Goal: Information Seeking & Learning: Compare options

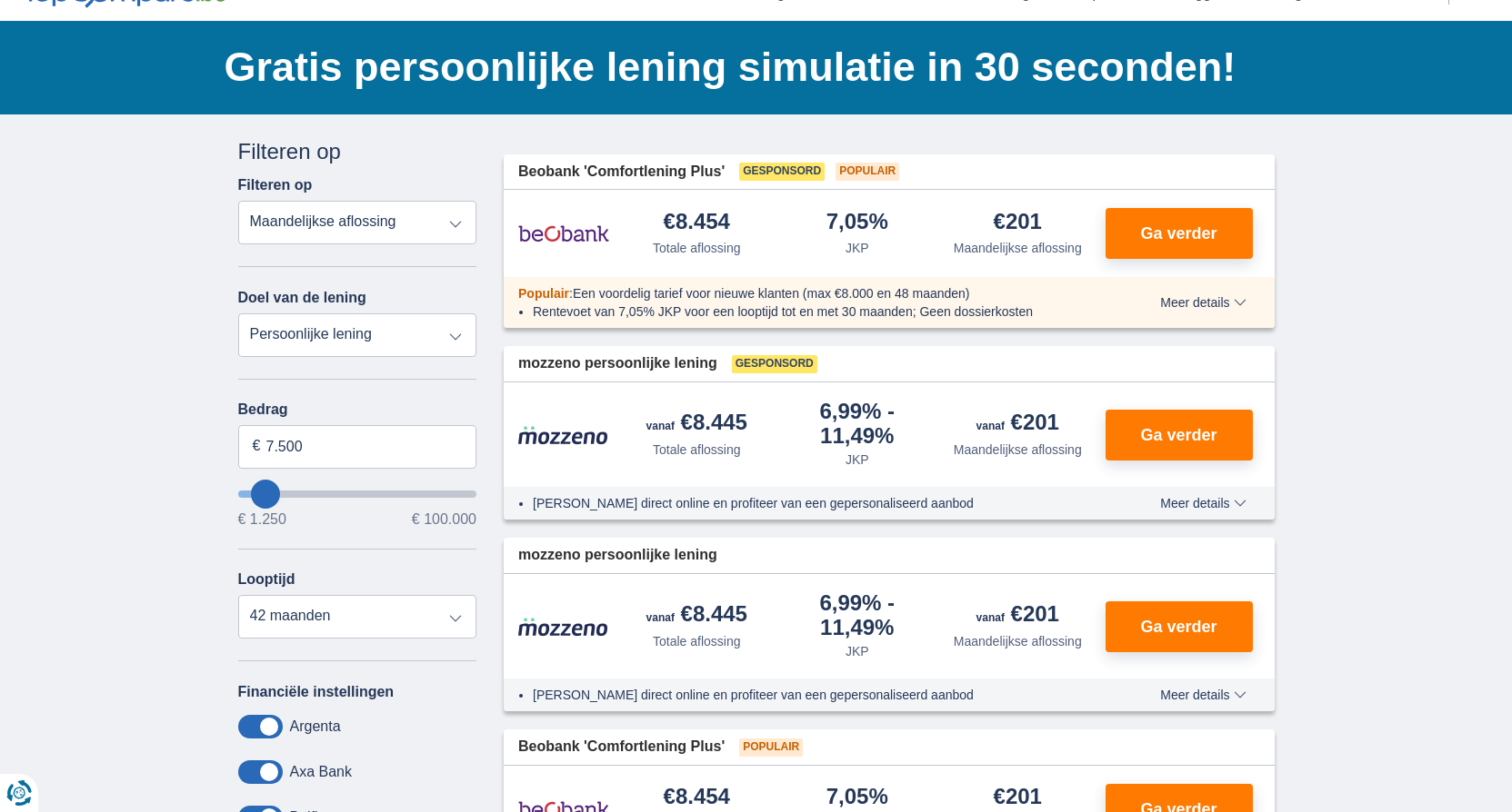
scroll to position [91, 0]
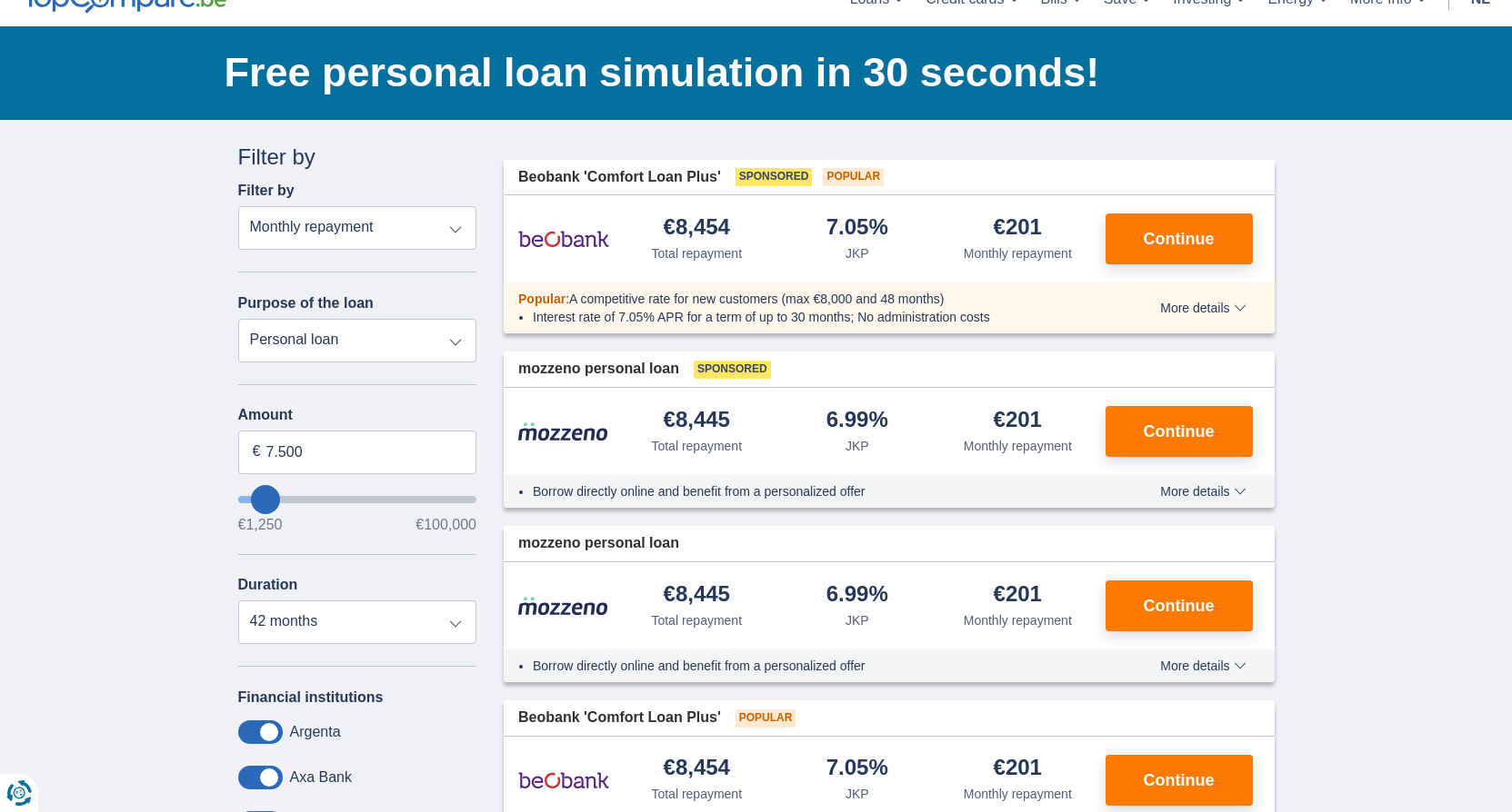
type input "9.250"
type input "9250"
select select "48"
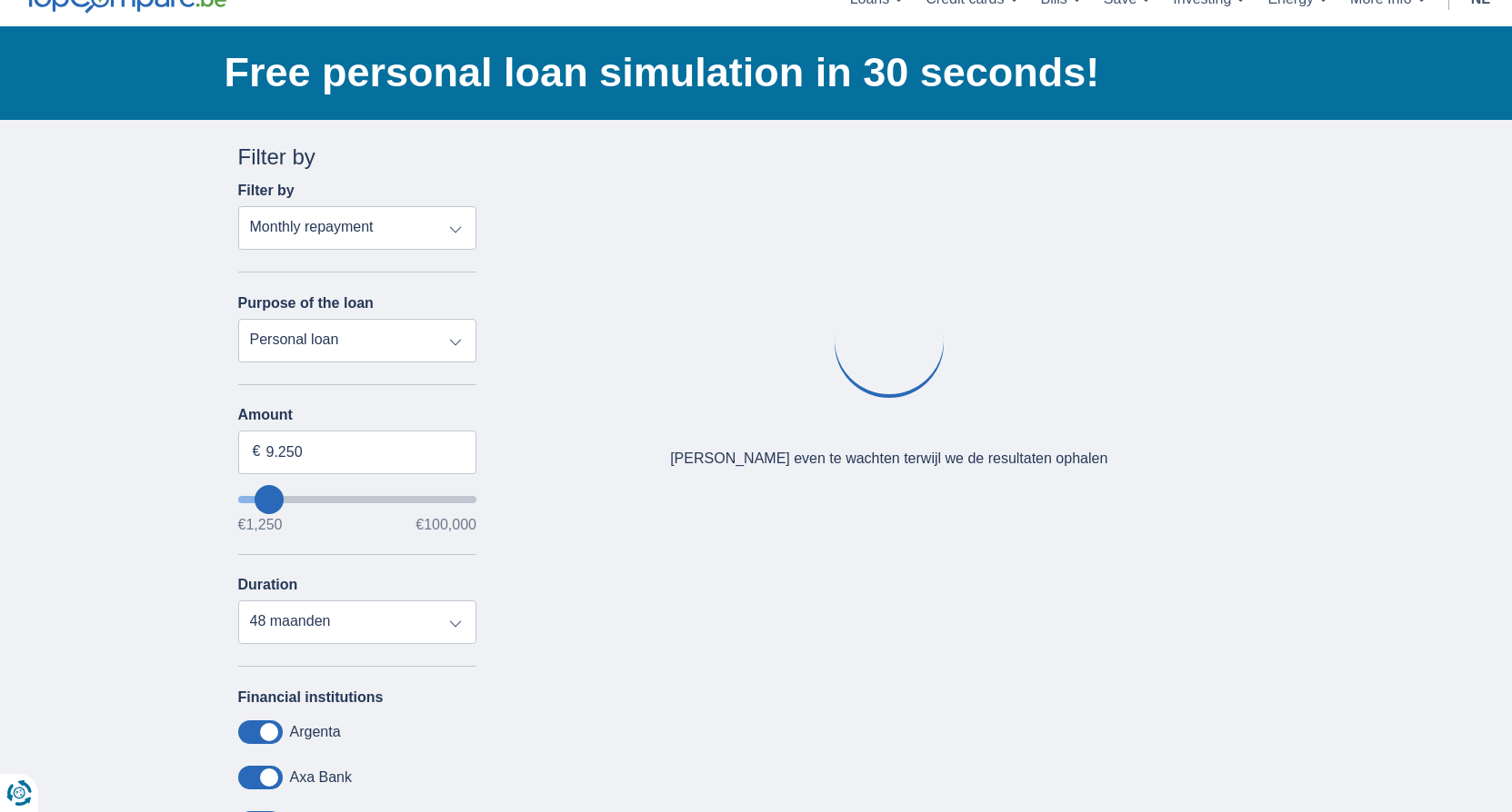
type input "10.250"
type input "10250"
select select "60"
type input "11250"
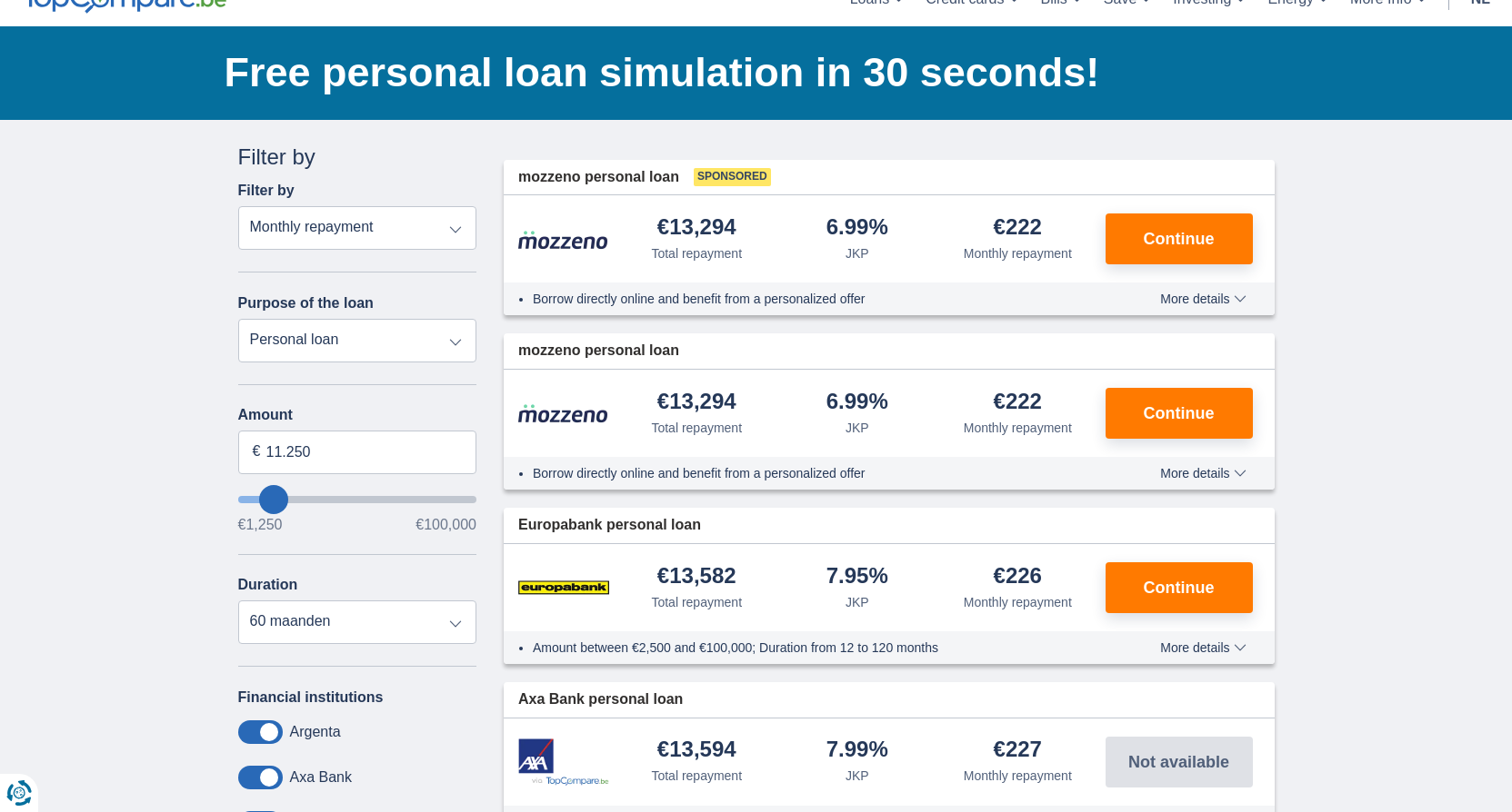
type input "5.250"
type input "5250"
select select "36"
type input "4.250"
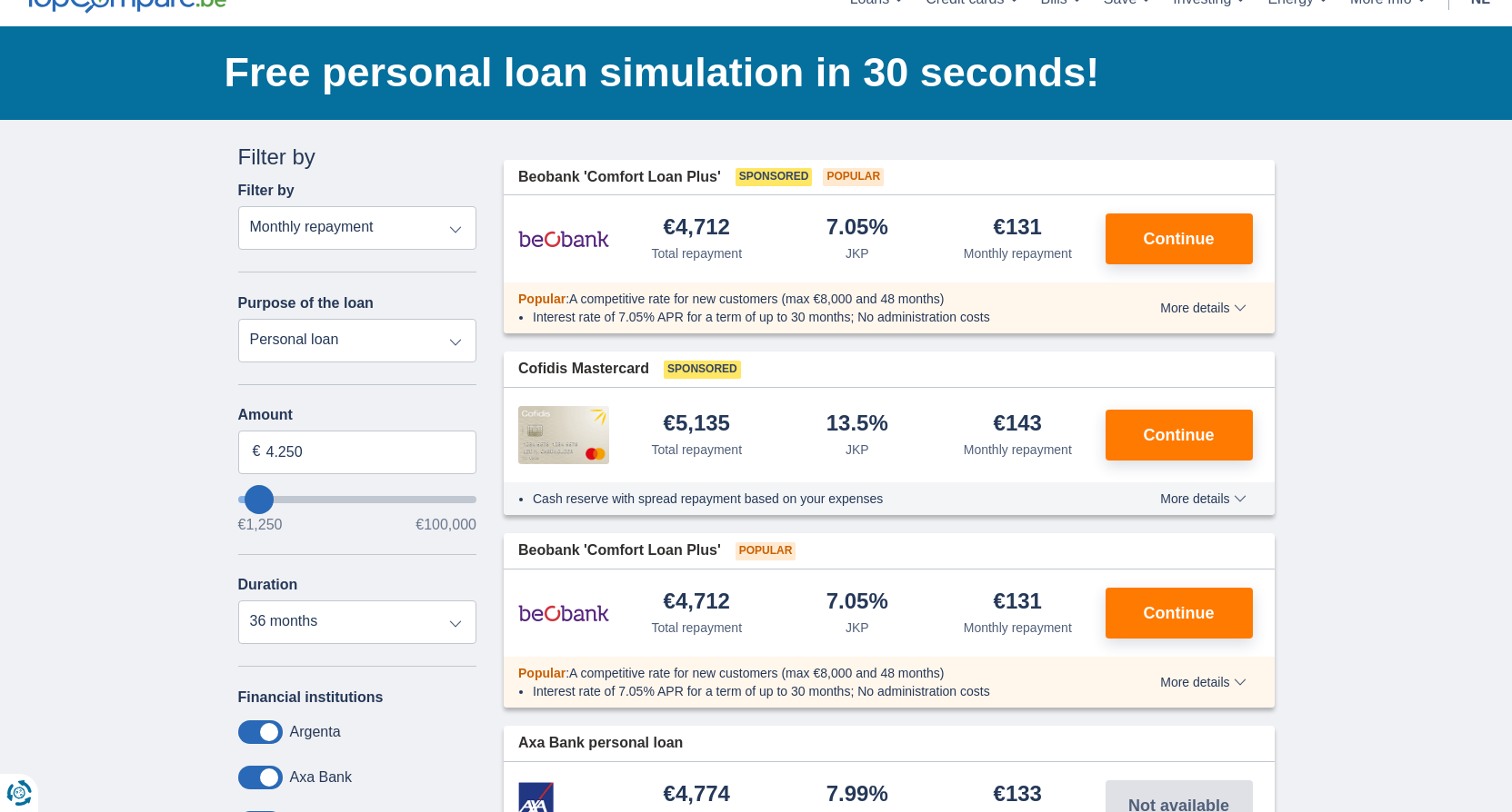
type input "9250"
type input "9.250"
select select "48"
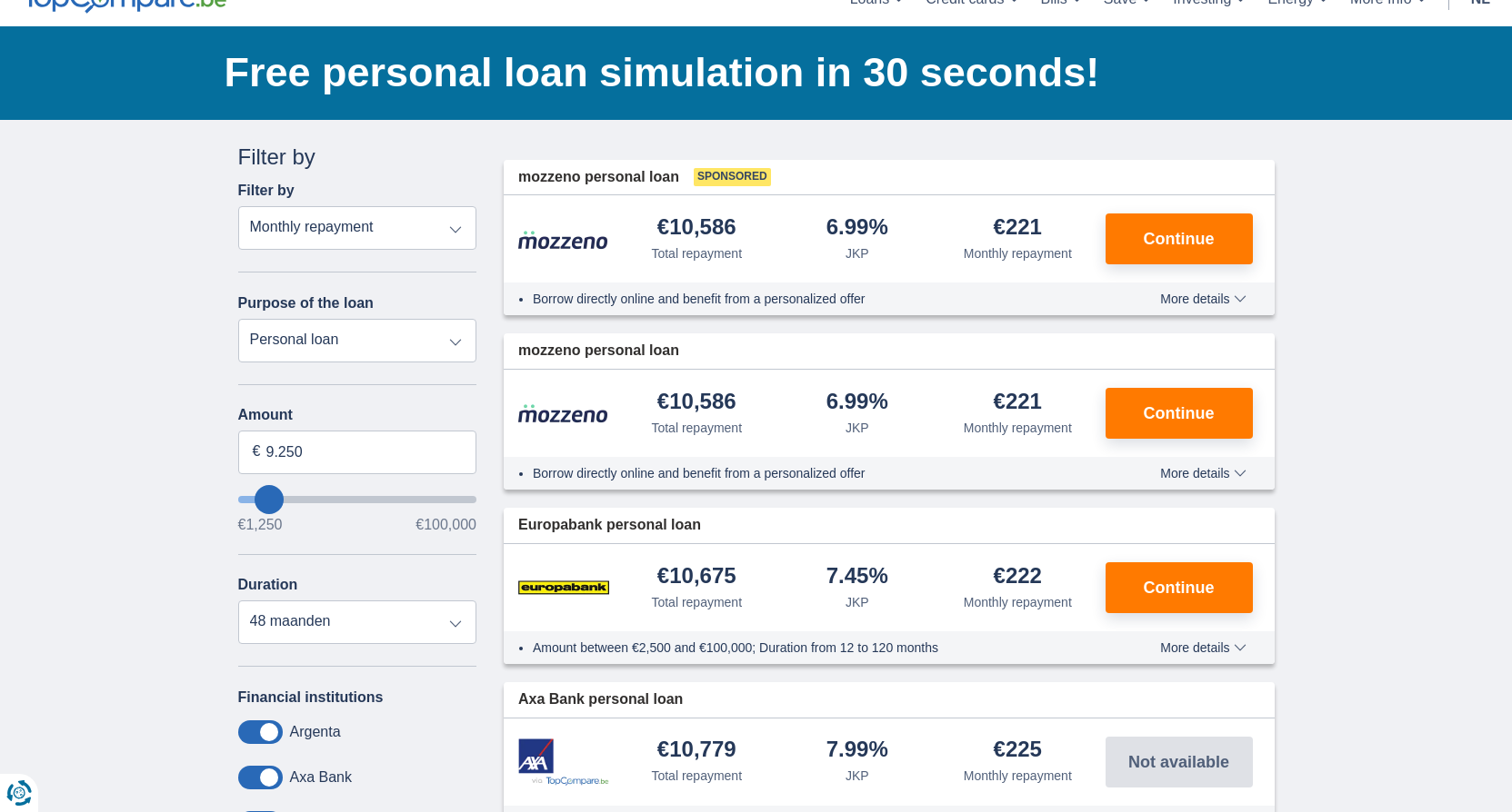
type input "12250"
type input "12.250"
select select "60"
drag, startPoint x: 330, startPoint y: 453, endPoint x: 243, endPoint y: 450, distance: 87.1
click at [243, 450] on input "12.250" at bounding box center [357, 453] width 239 height 44
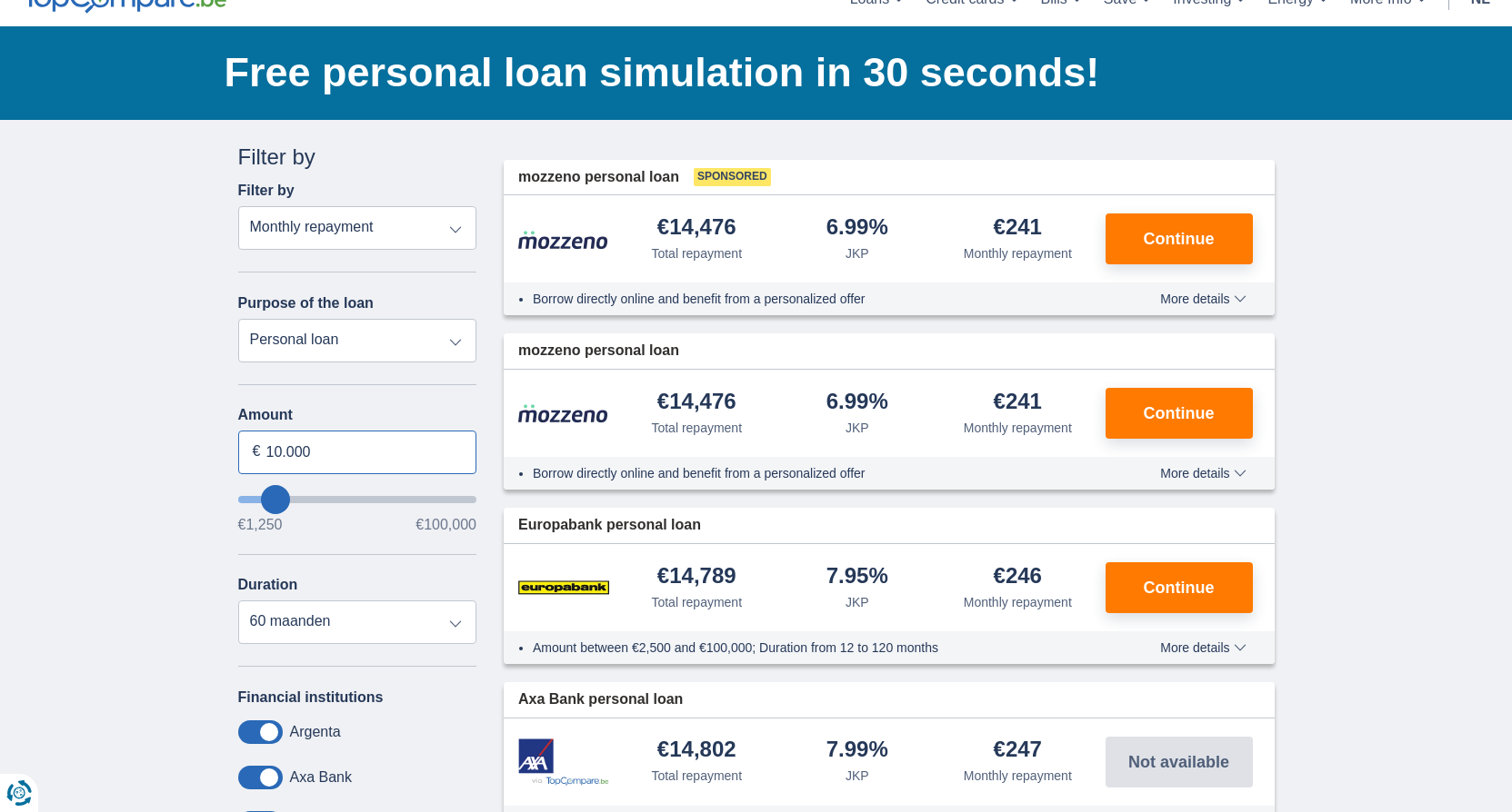
type input "10.000"
type input "10250"
select select "48"
click at [286, 451] on input "10.000" at bounding box center [357, 453] width 239 height 44
type input "10250"
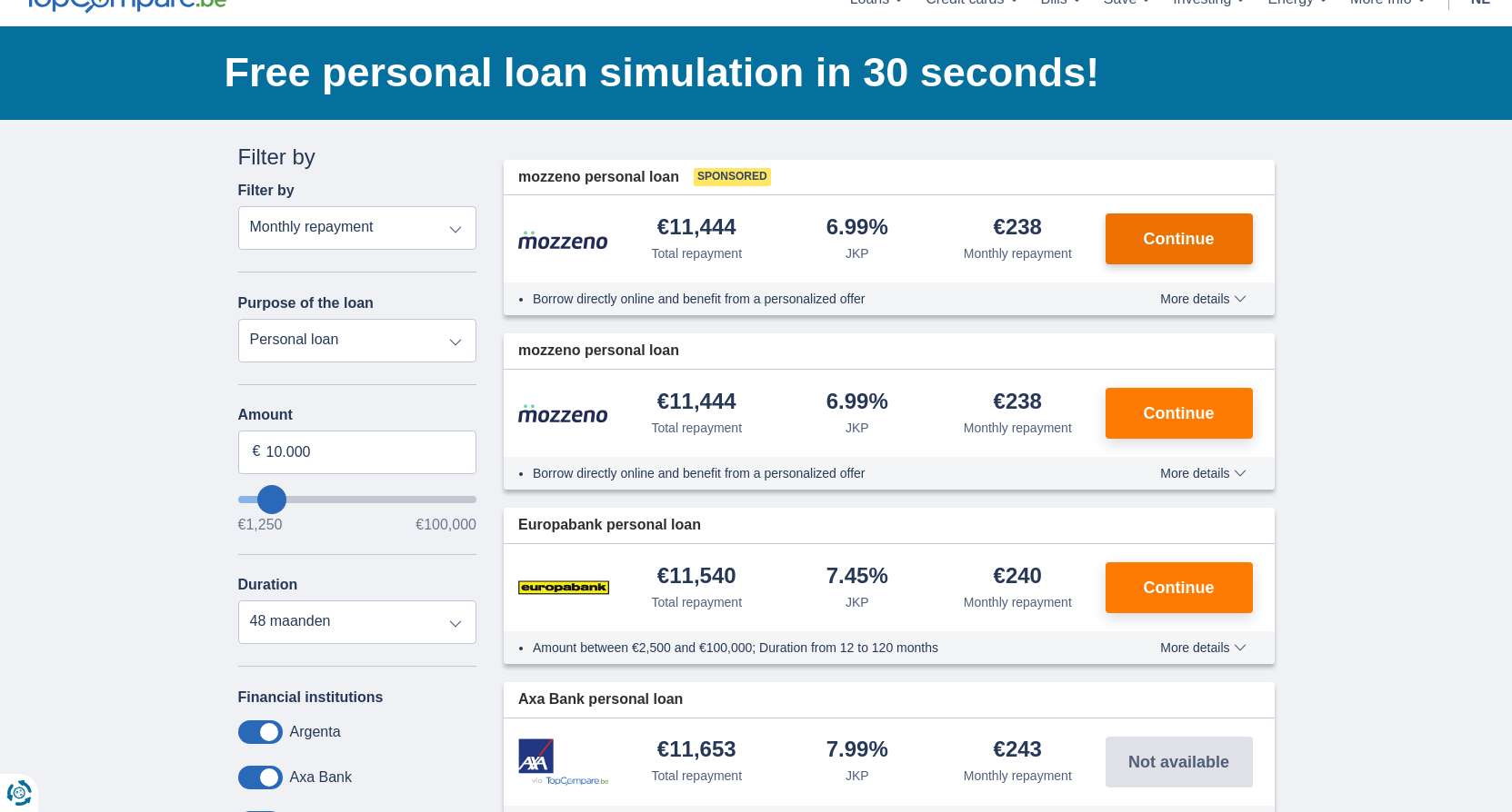
click at [1192, 244] on font "Continue" at bounding box center [1179, 239] width 71 height 18
type input "7.250"
type input "7250"
select select "42"
type input "1250"
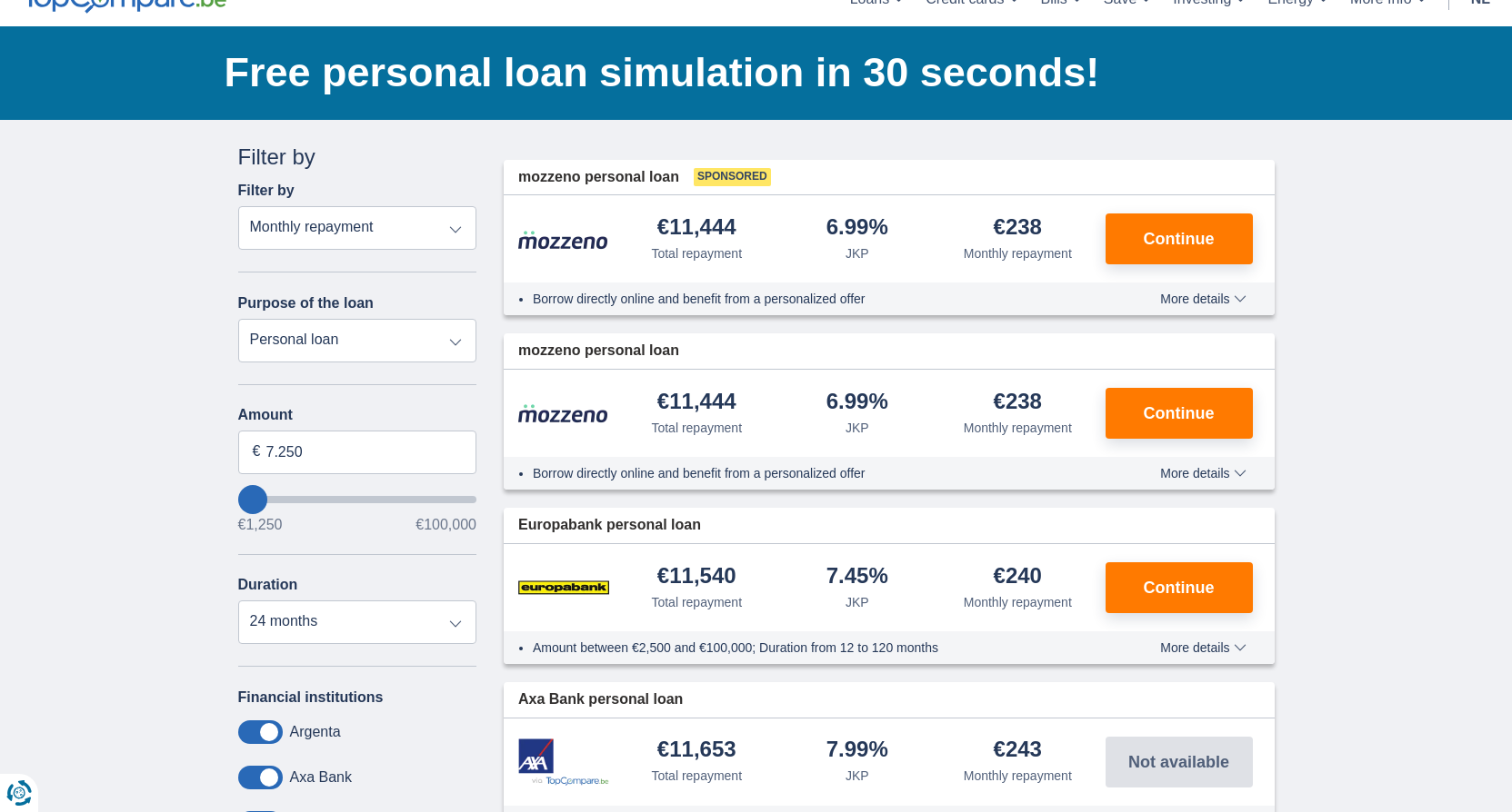
type input "1.250"
select select "24"
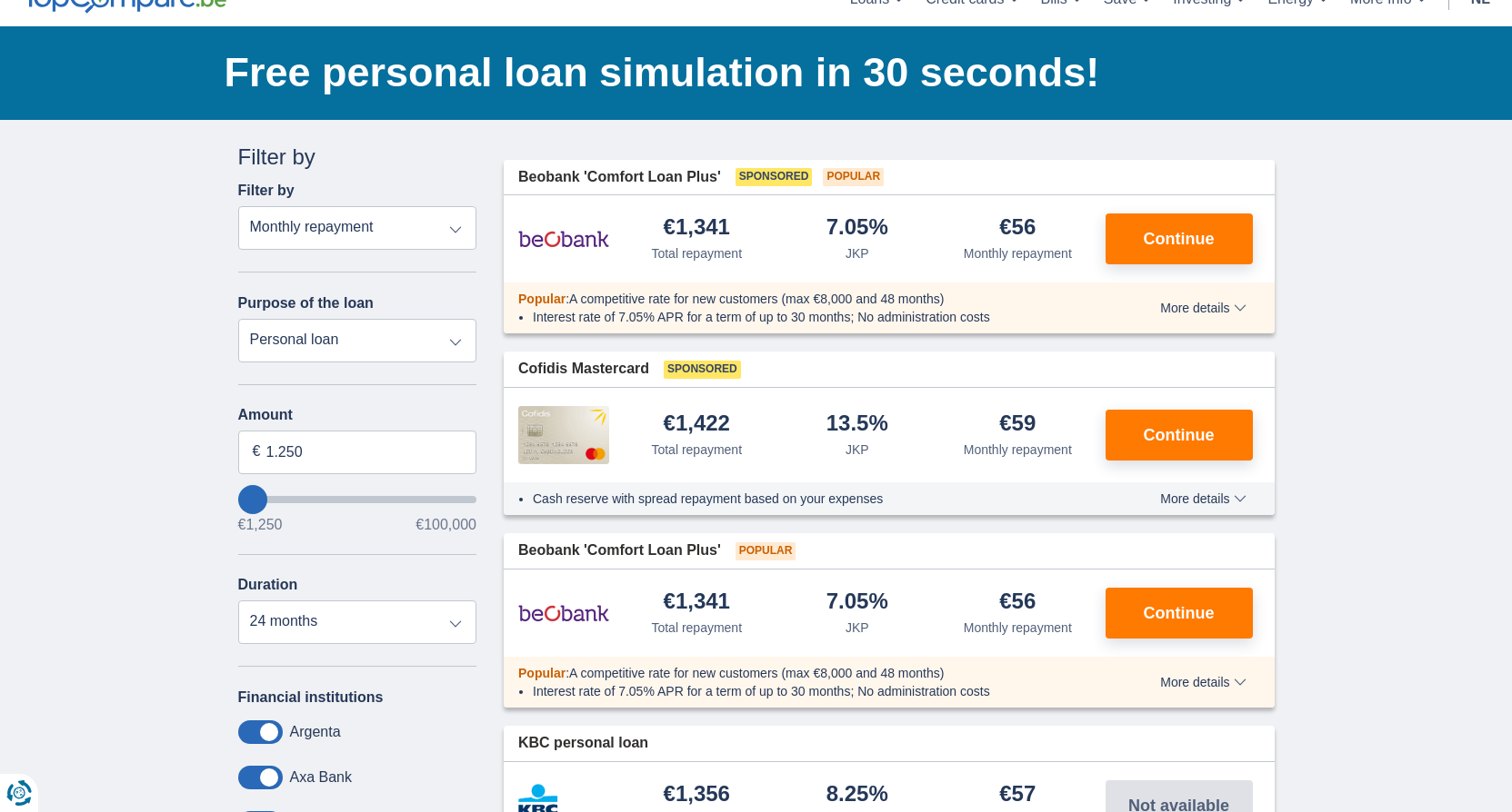
type input "5250"
type input "5.250"
select select "36"
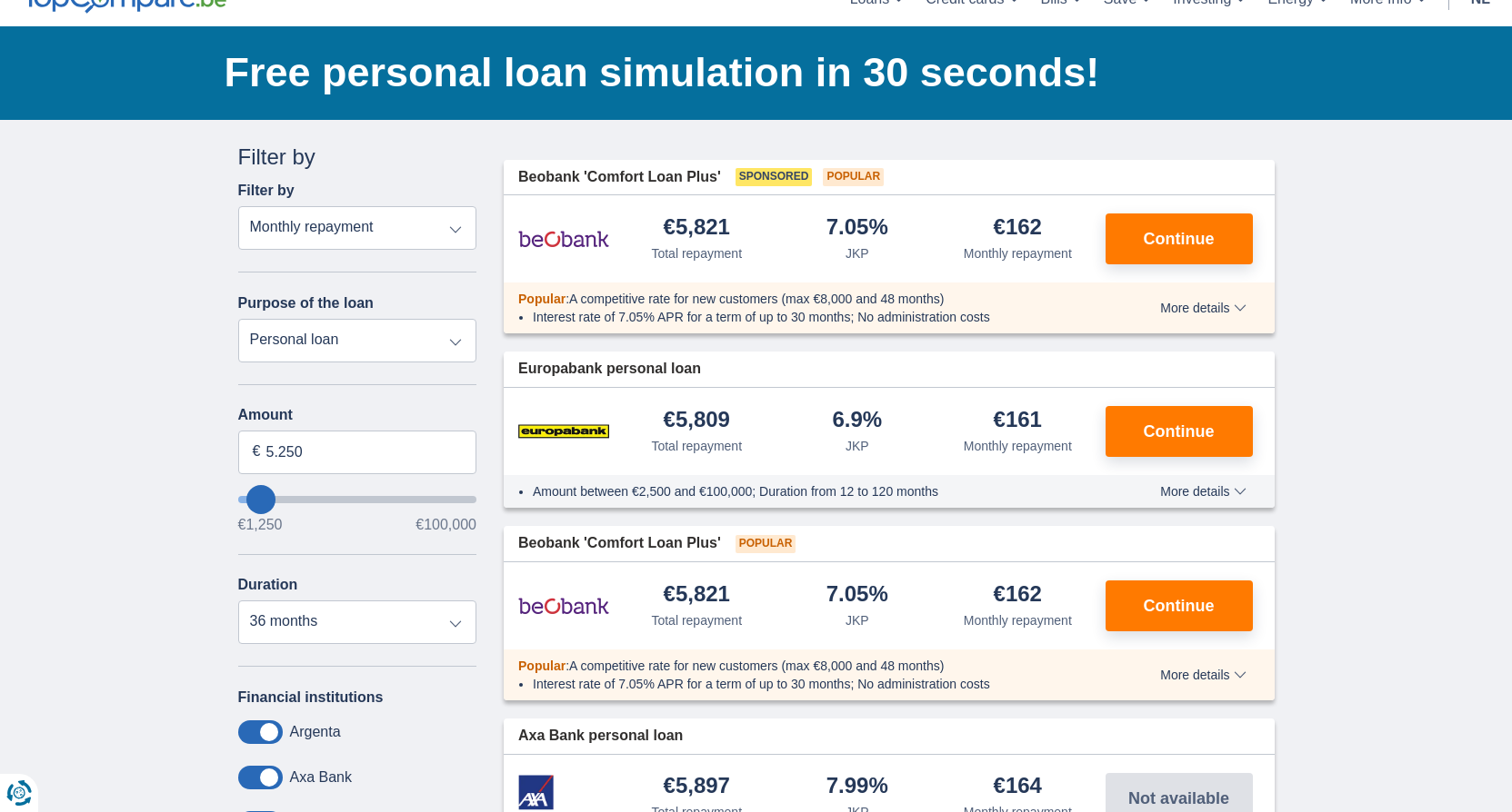
type input "2.250"
type input "2250"
select select "24"
type input "1250"
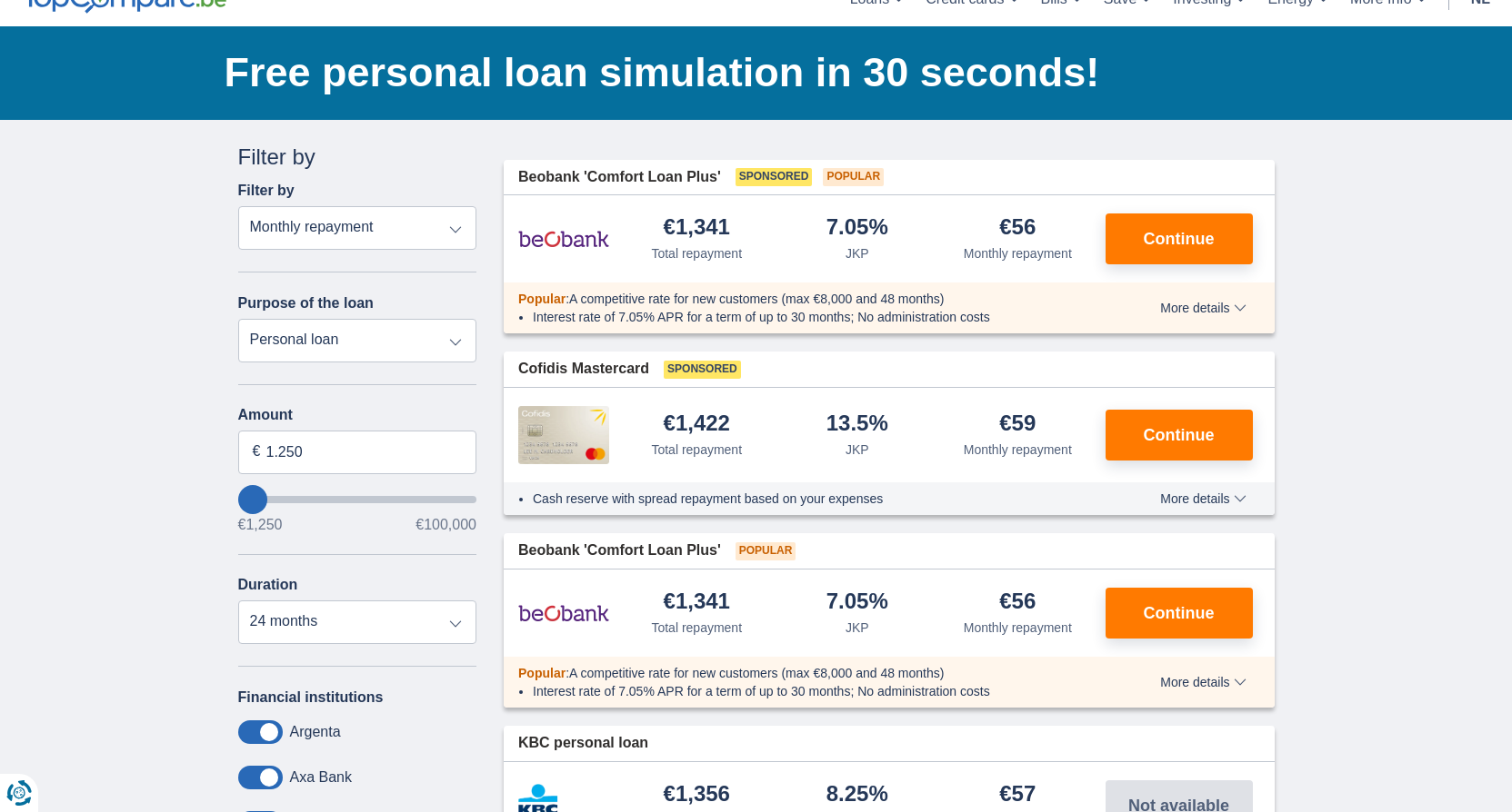
type input "3.250"
type input "5250"
type input "5.250"
select select "36"
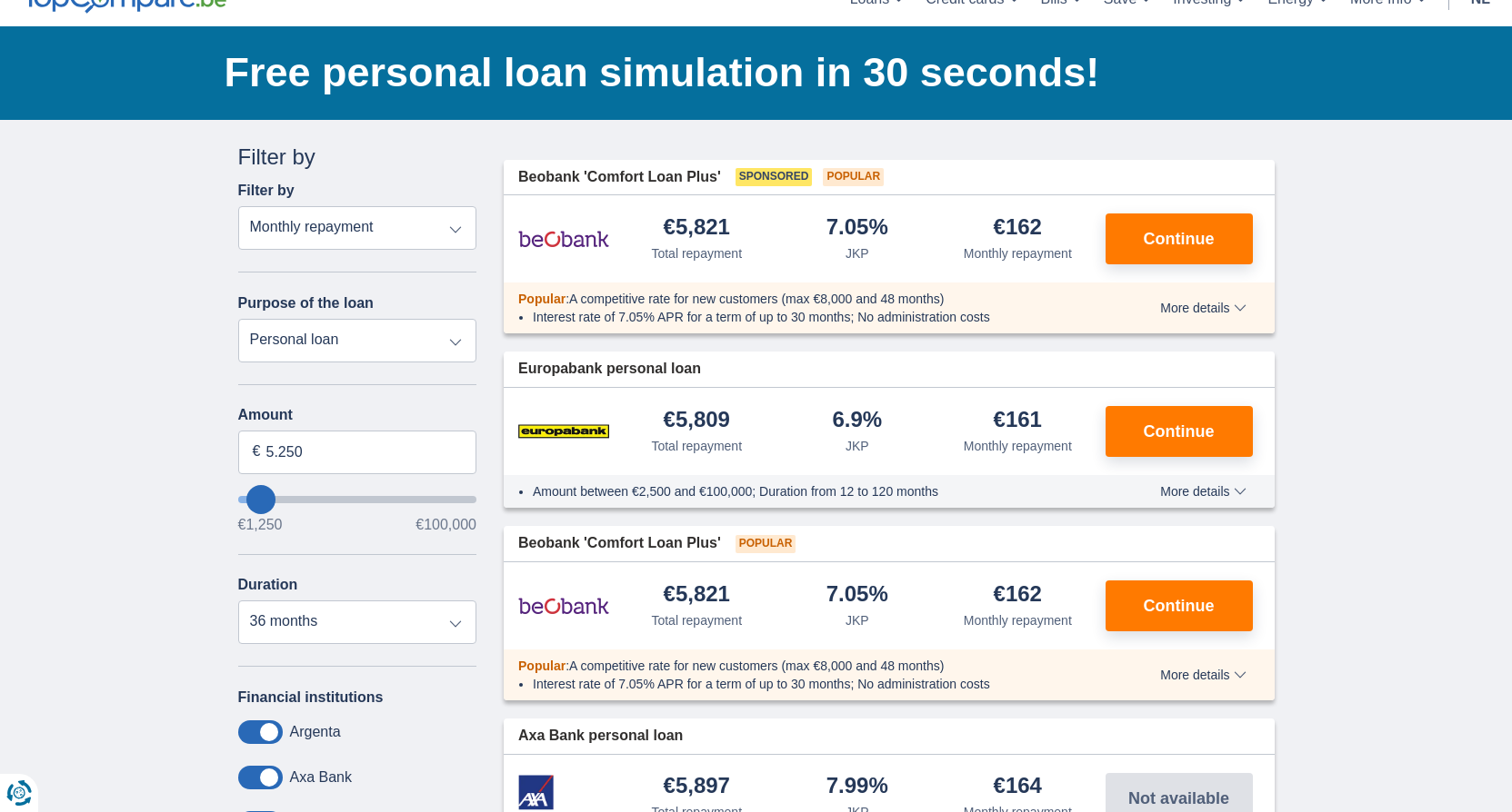
click at [260, 496] on input "wantToBorrow" at bounding box center [357, 500] width 239 height 8
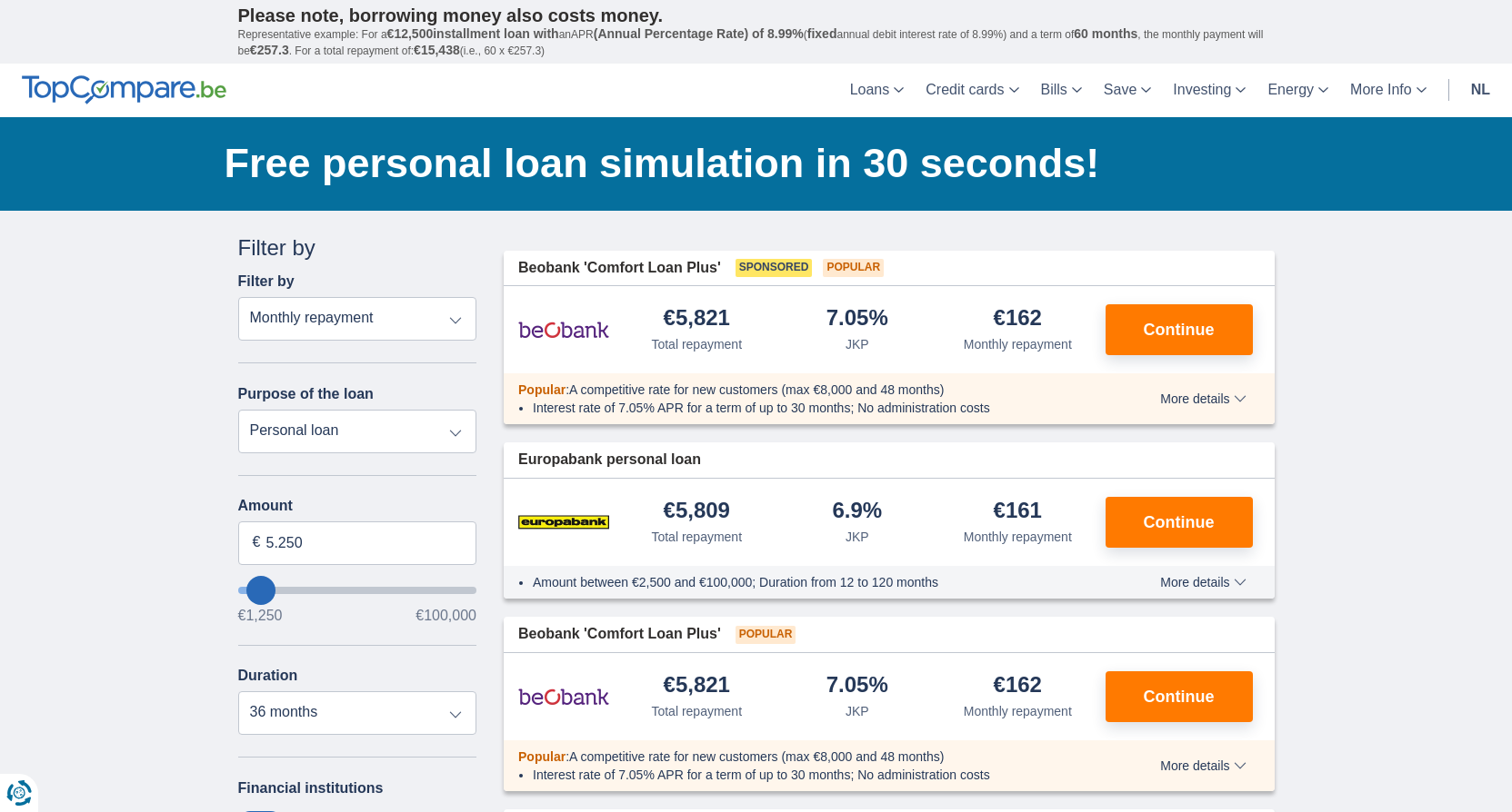
type input "1.250"
type input "1250"
select select "24"
click at [248, 589] on input "wantToBorrow" at bounding box center [357, 591] width 239 height 8
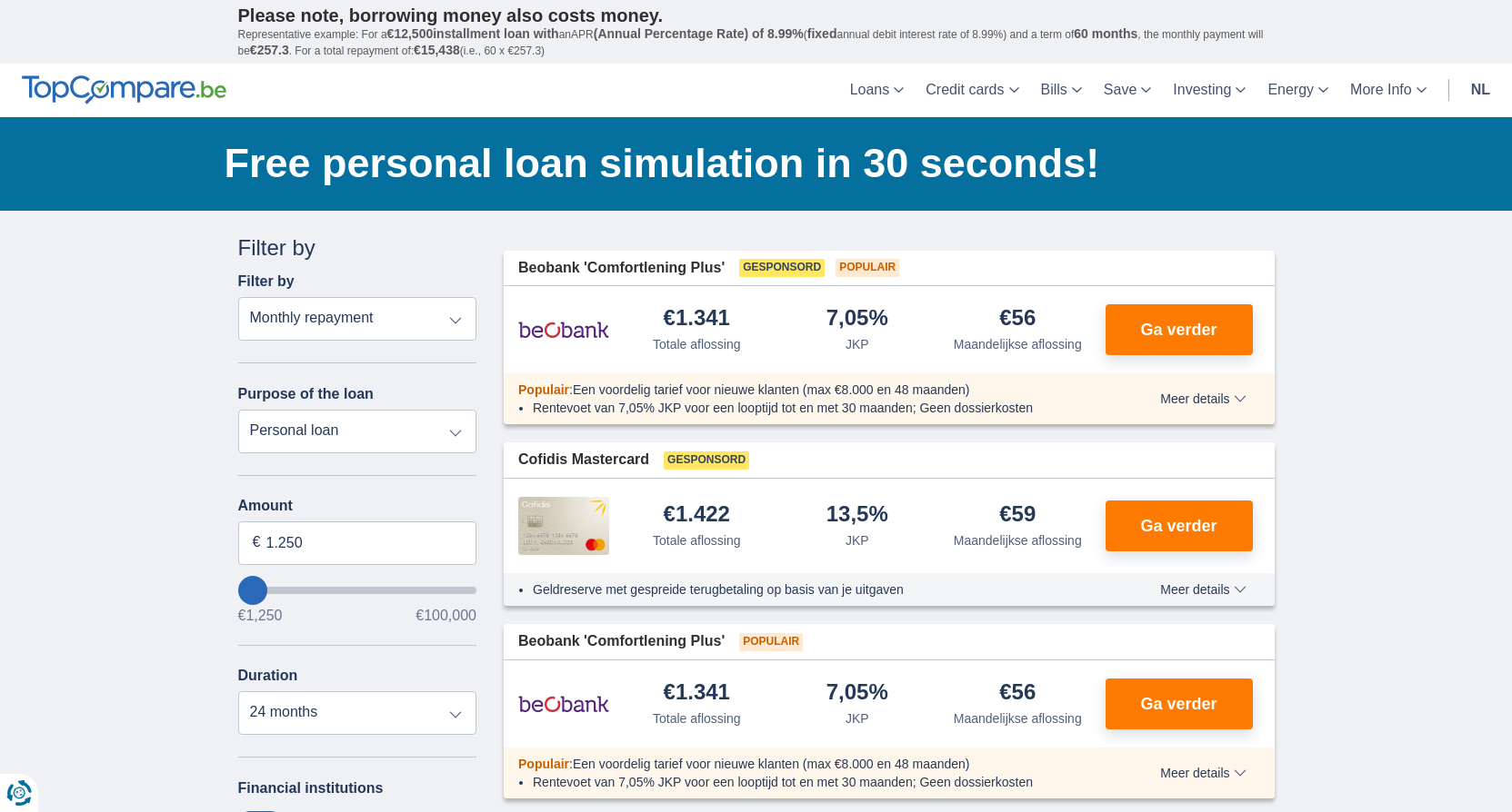
type input "2250"
type input "2.250"
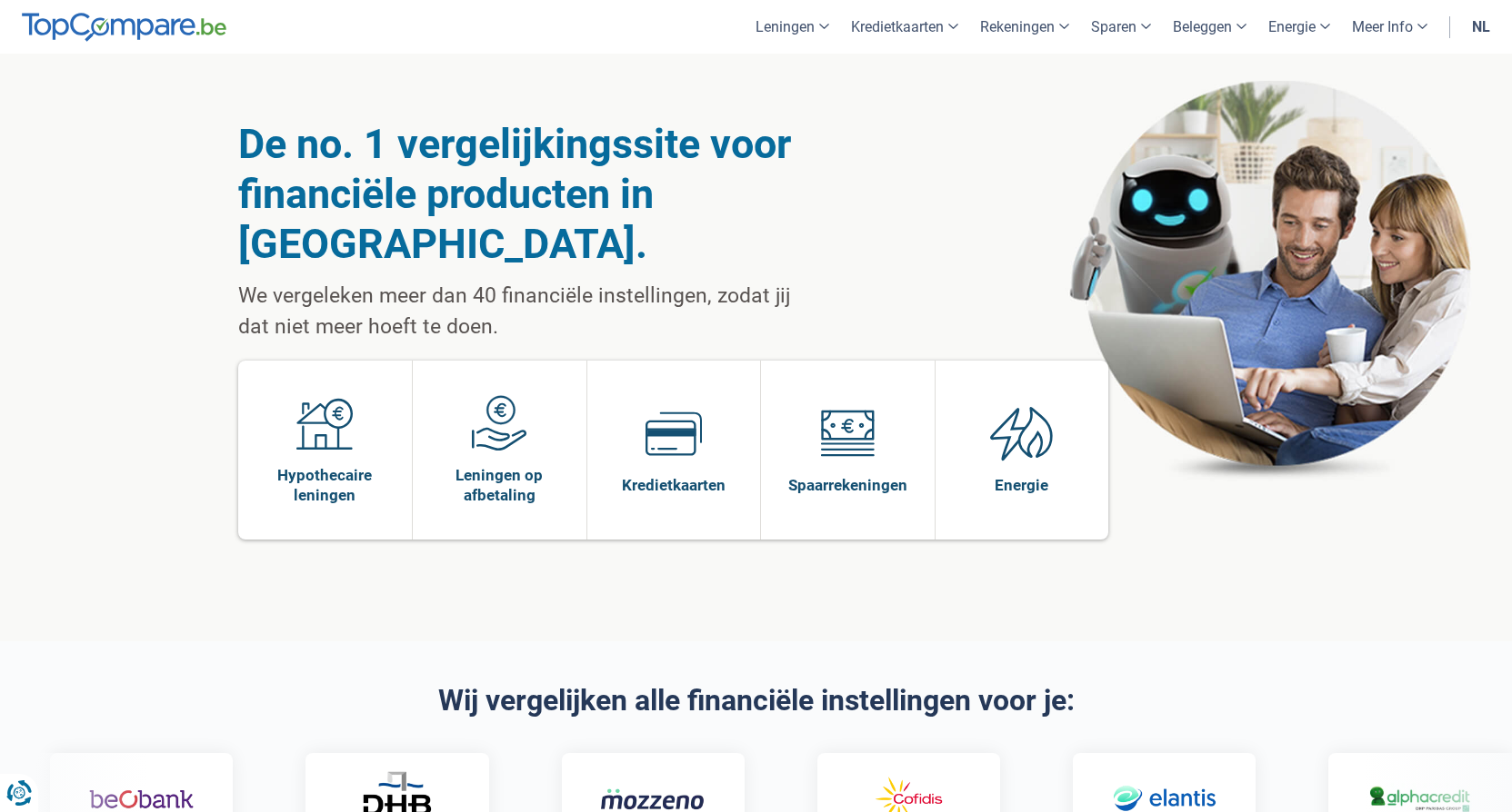
click at [1471, 29] on link "nl" at bounding box center [1481, 27] width 40 height 54
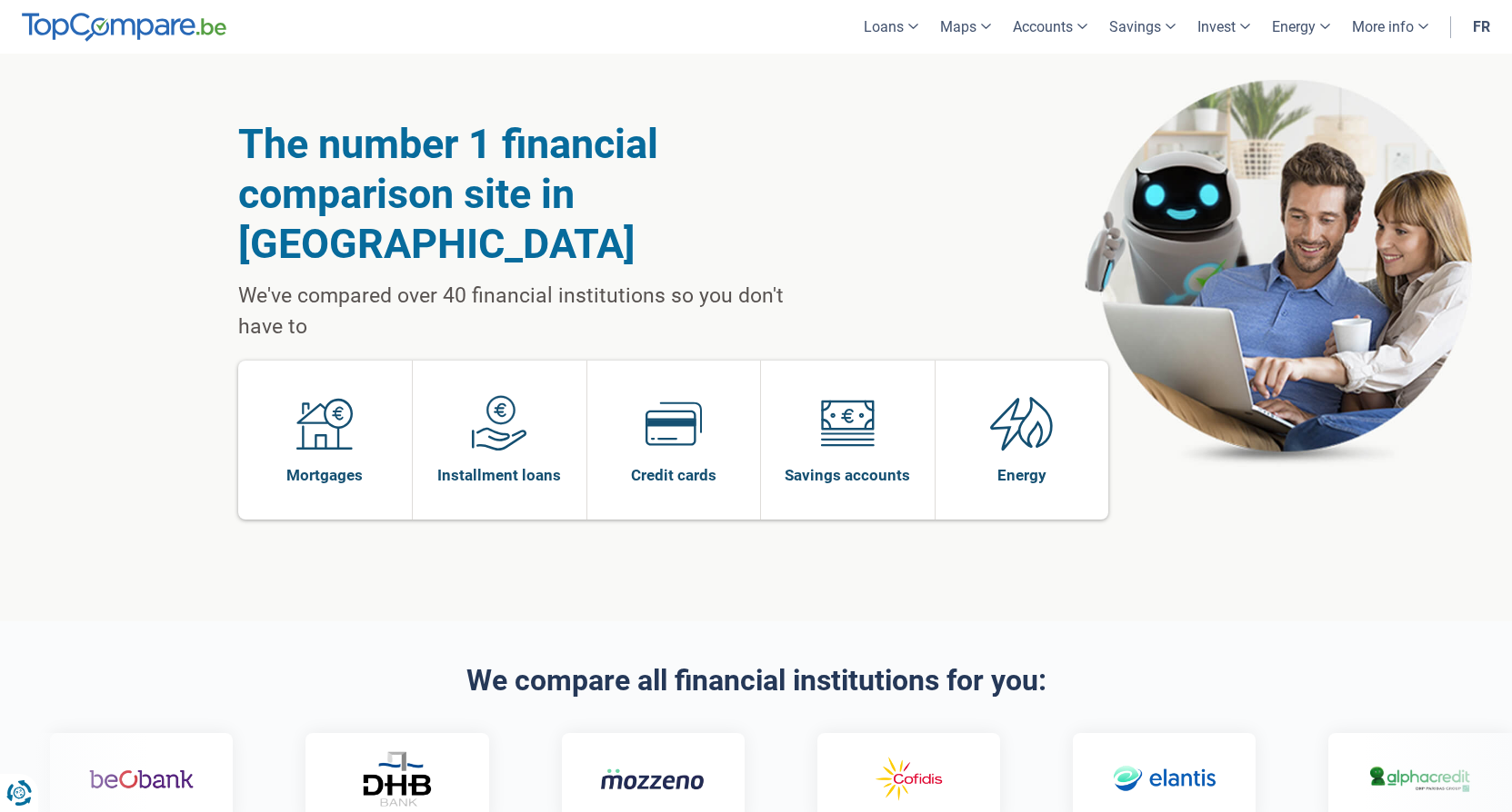
click at [200, 500] on div "The number 1 financial comparison site in Belgium We've compared over 40 financ…" at bounding box center [756, 337] width 1512 height 568
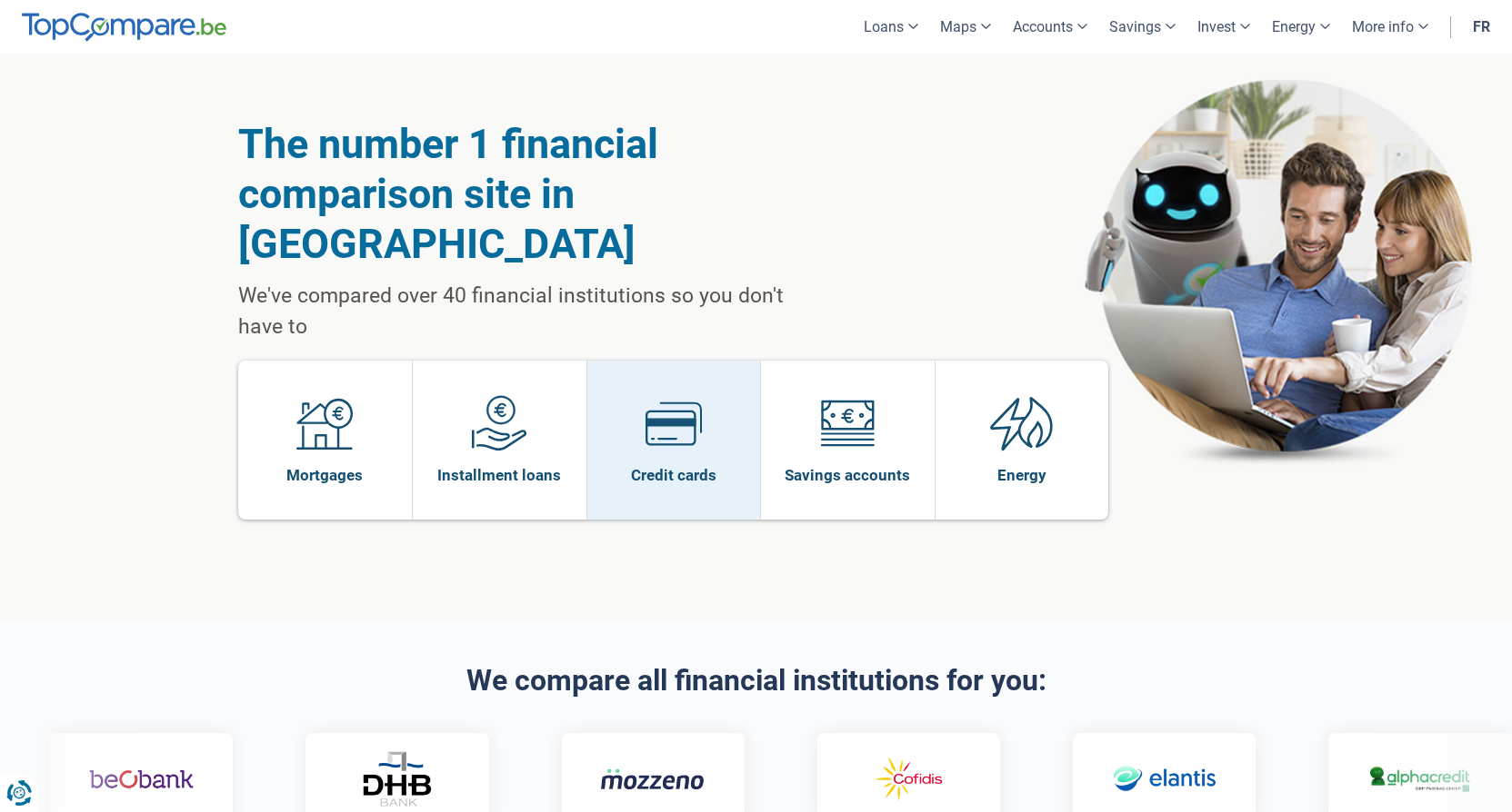
click at [662, 405] on span at bounding box center [673, 430] width 56 height 70
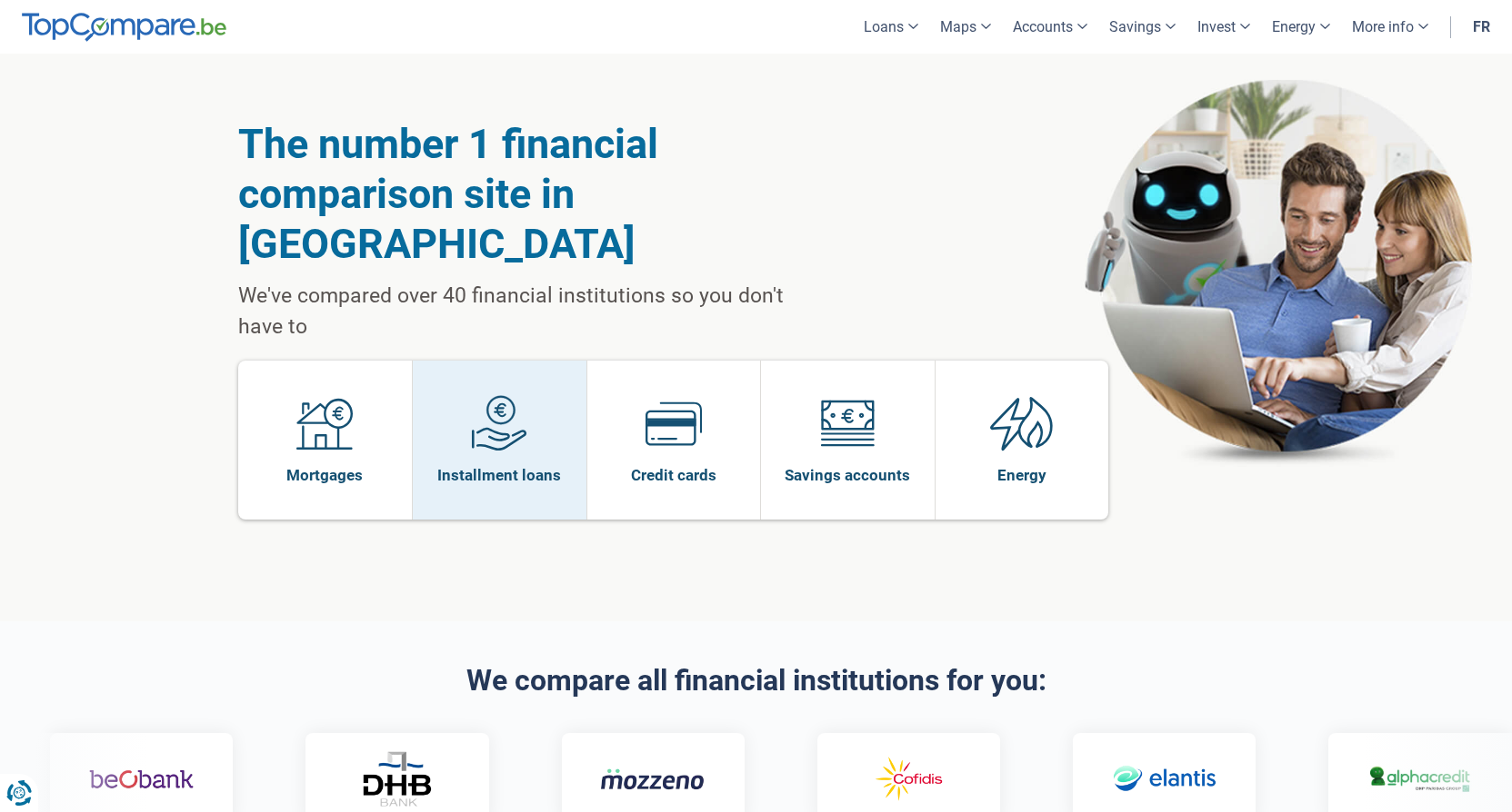
click at [500, 466] on font "Installment loans" at bounding box center [499, 475] width 123 height 18
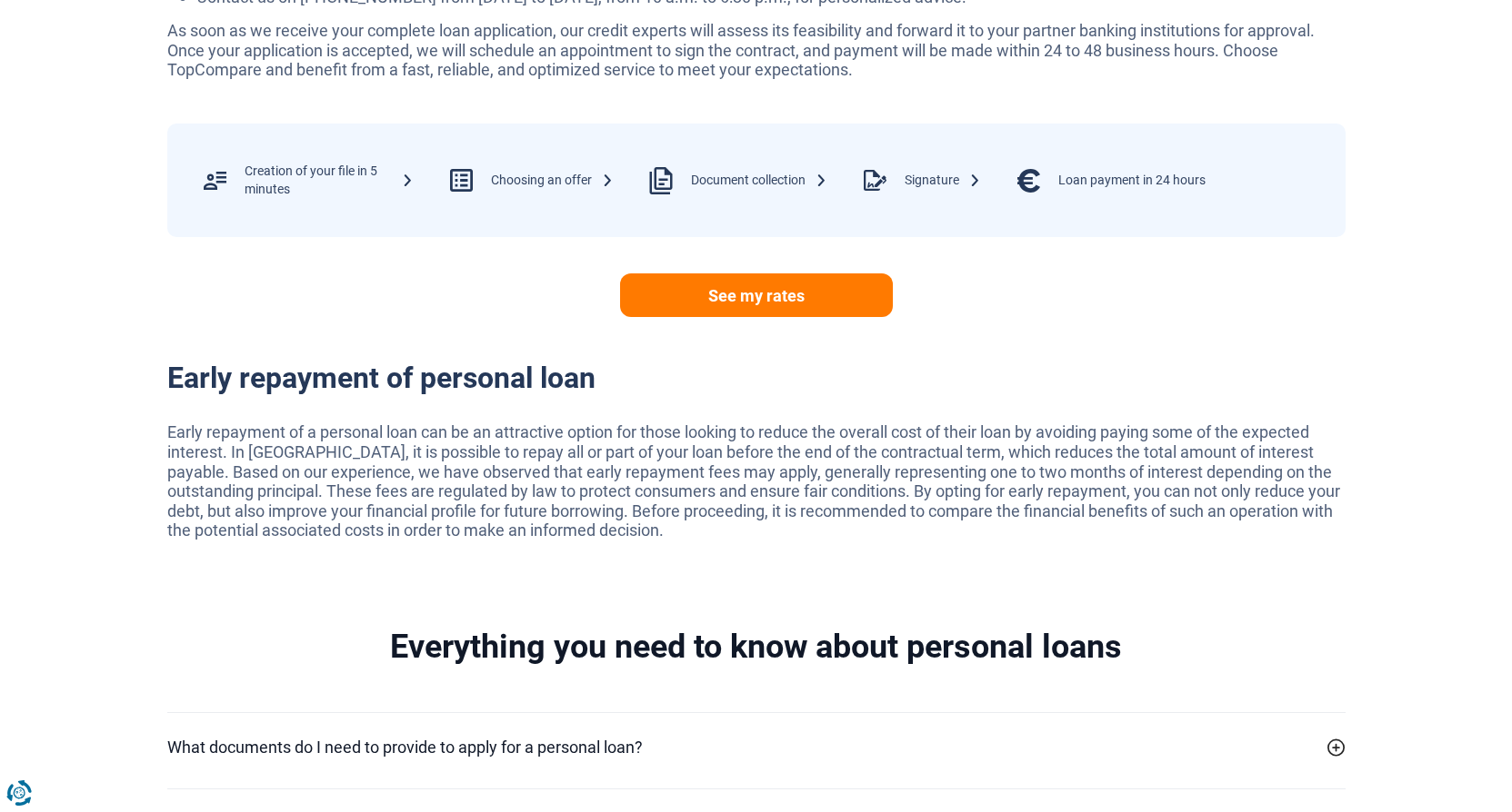
scroll to position [3090, 0]
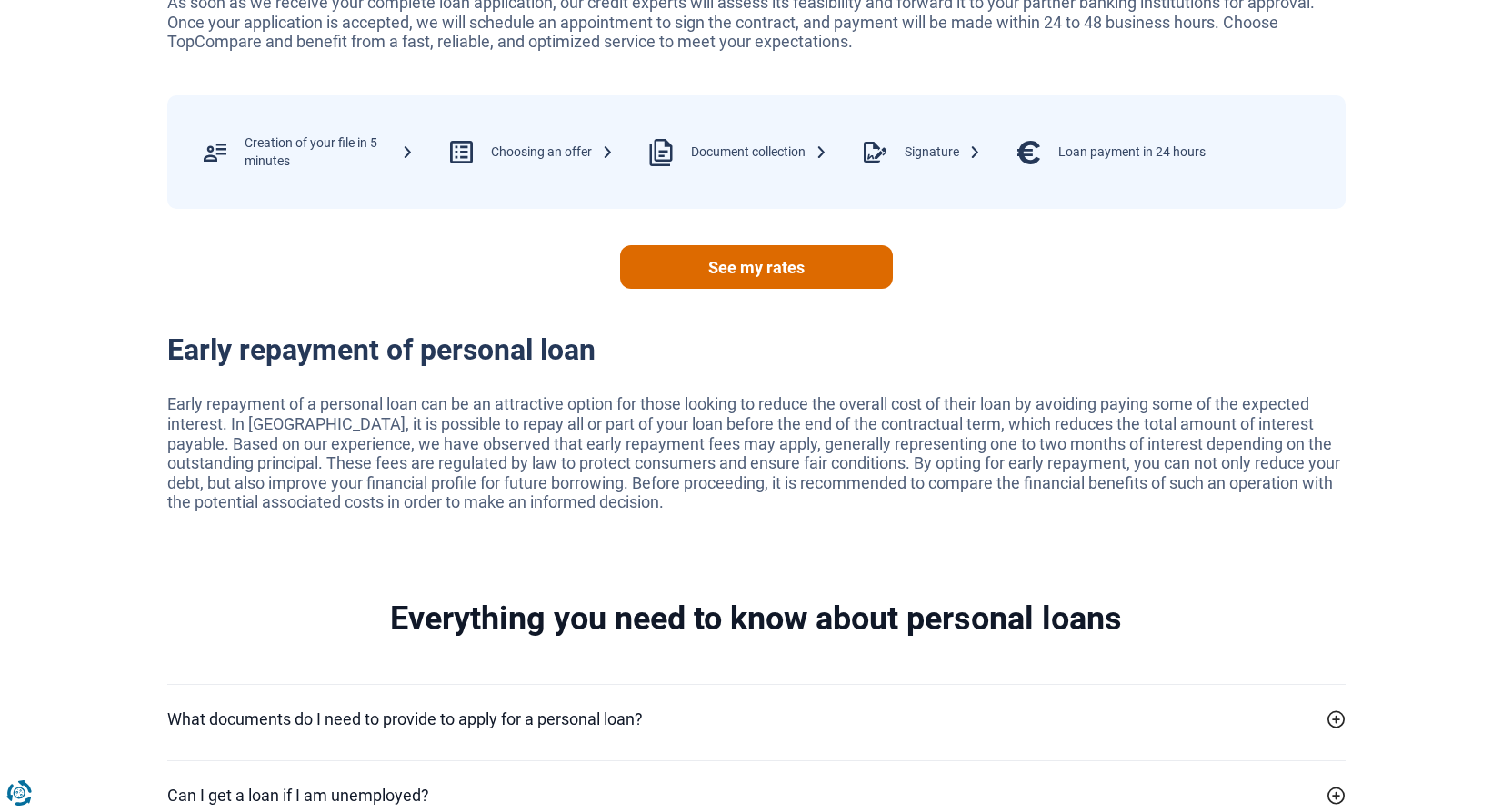
click at [768, 289] on link "See my rates" at bounding box center [756, 267] width 273 height 44
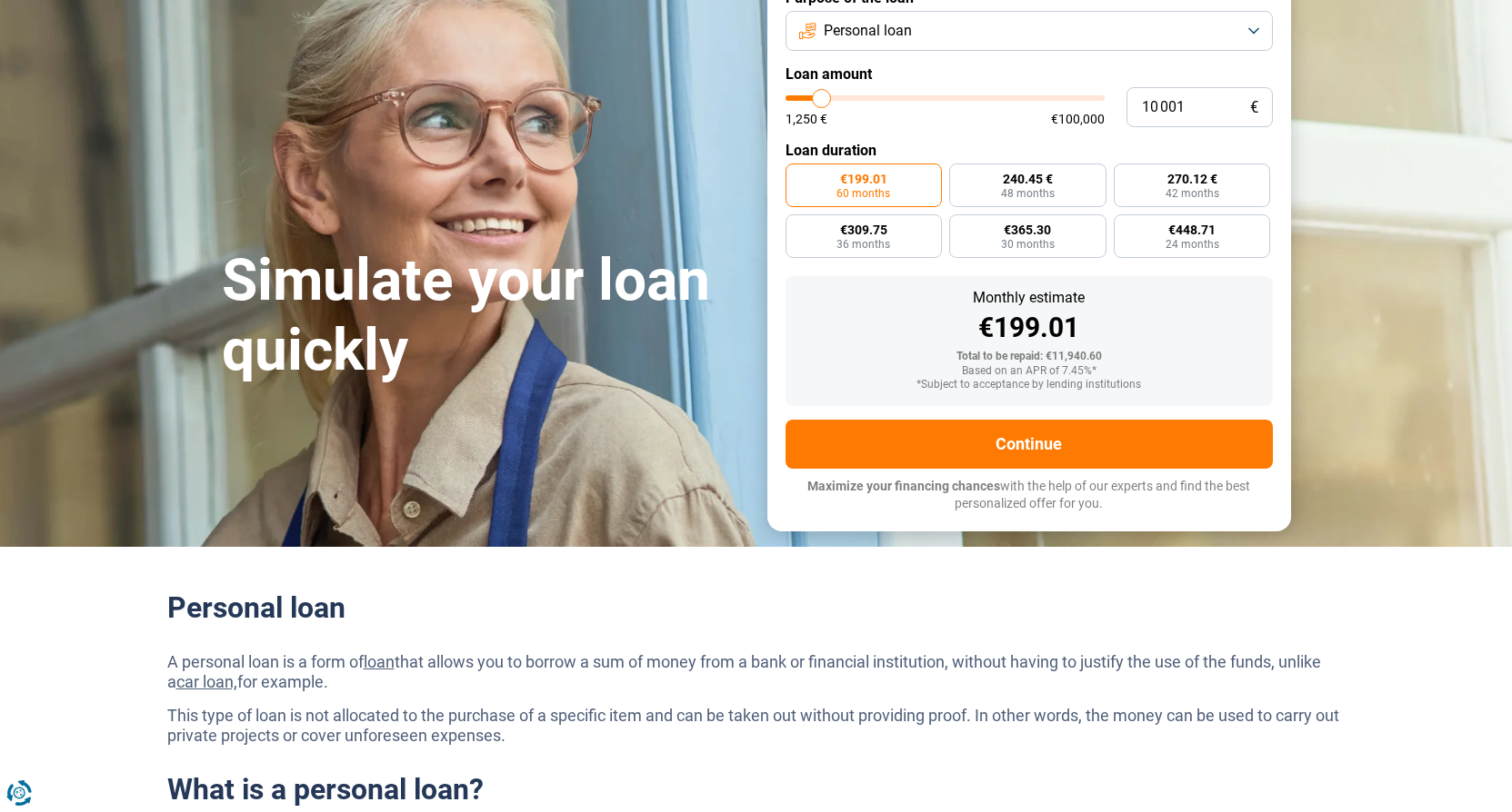
scroll to position [91, 0]
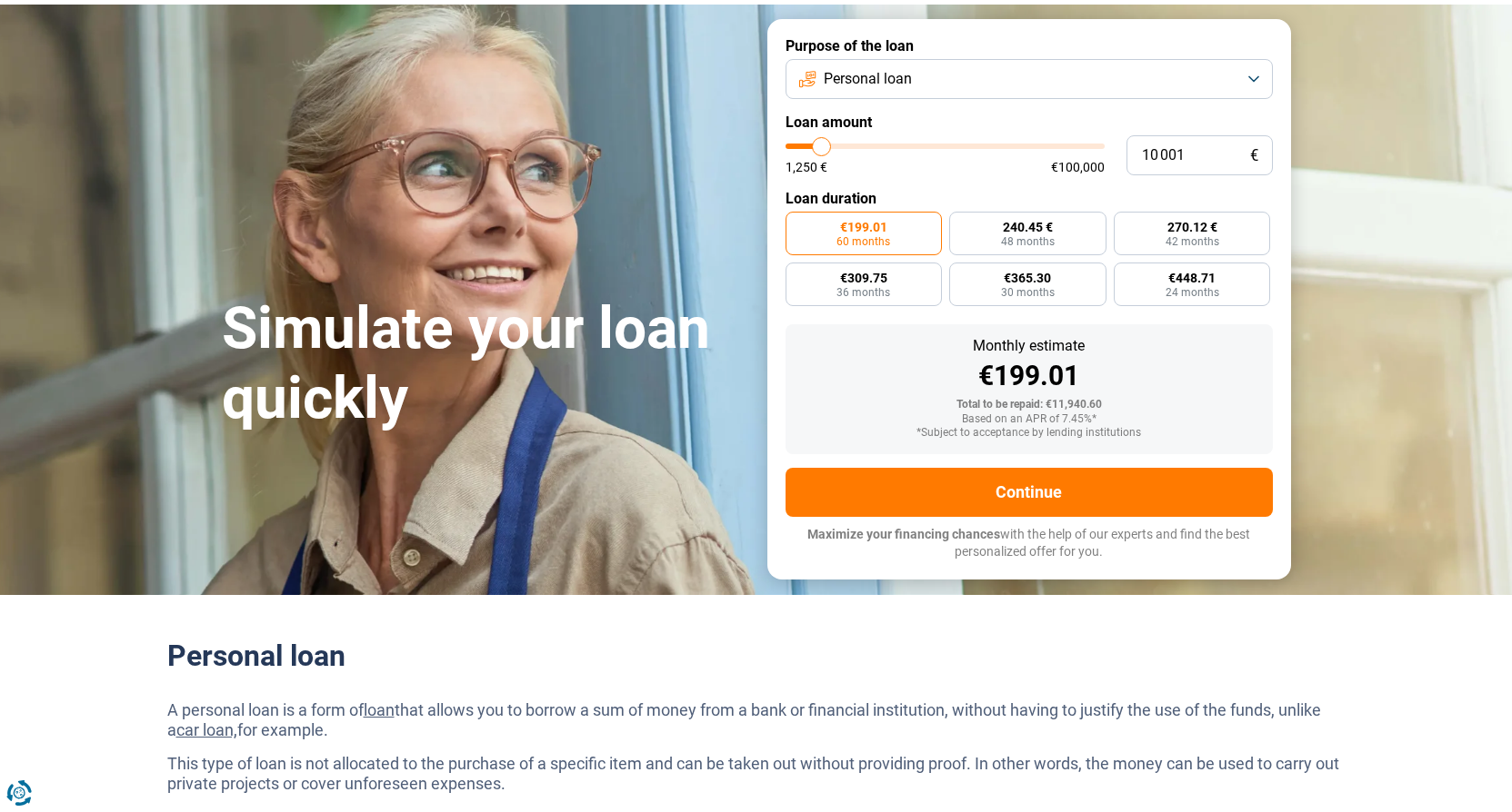
type input "12 000"
type input "12000"
click at [829, 144] on input "range" at bounding box center [945, 147] width 319 height 6
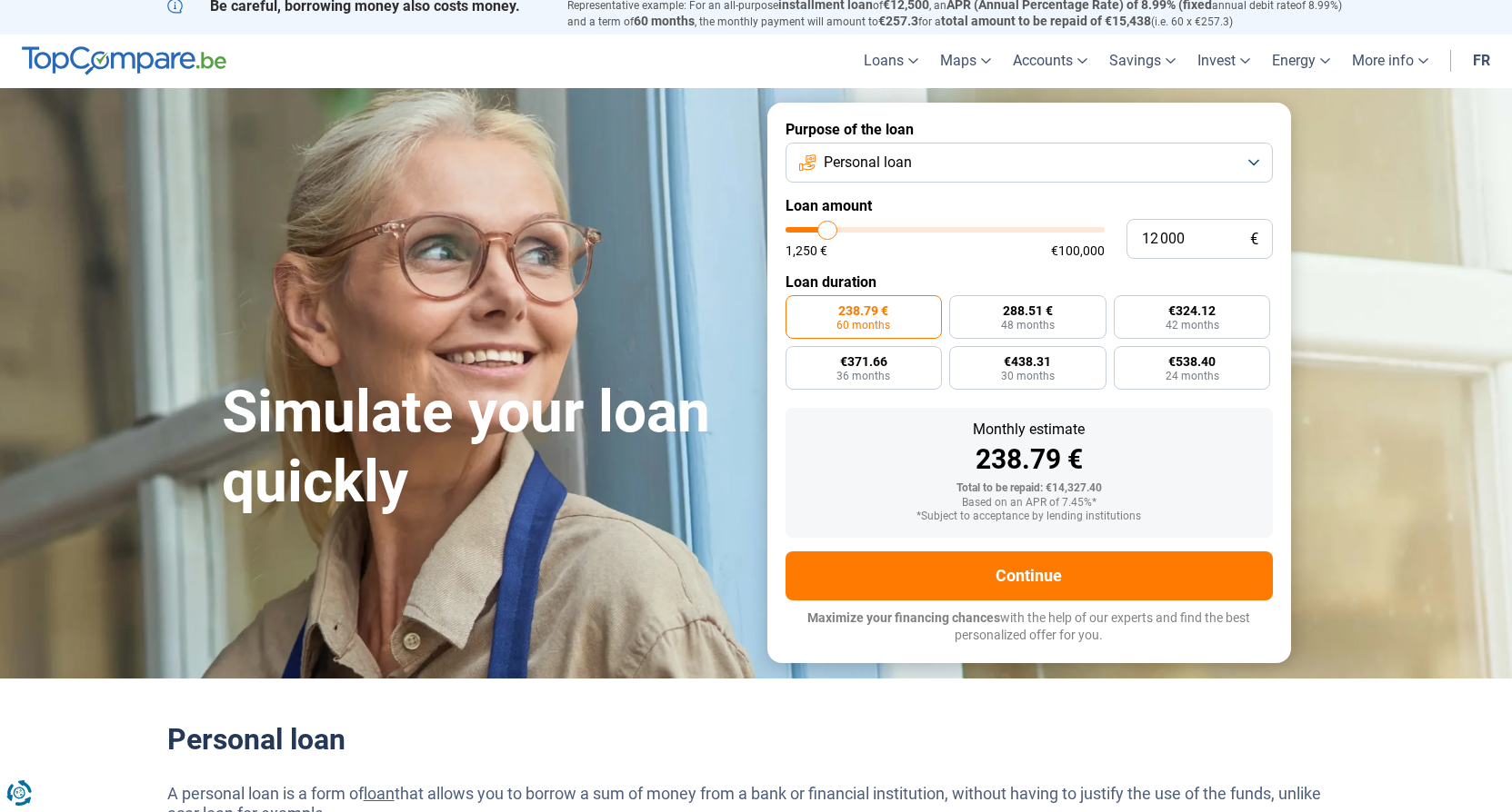
scroll to position [0, 0]
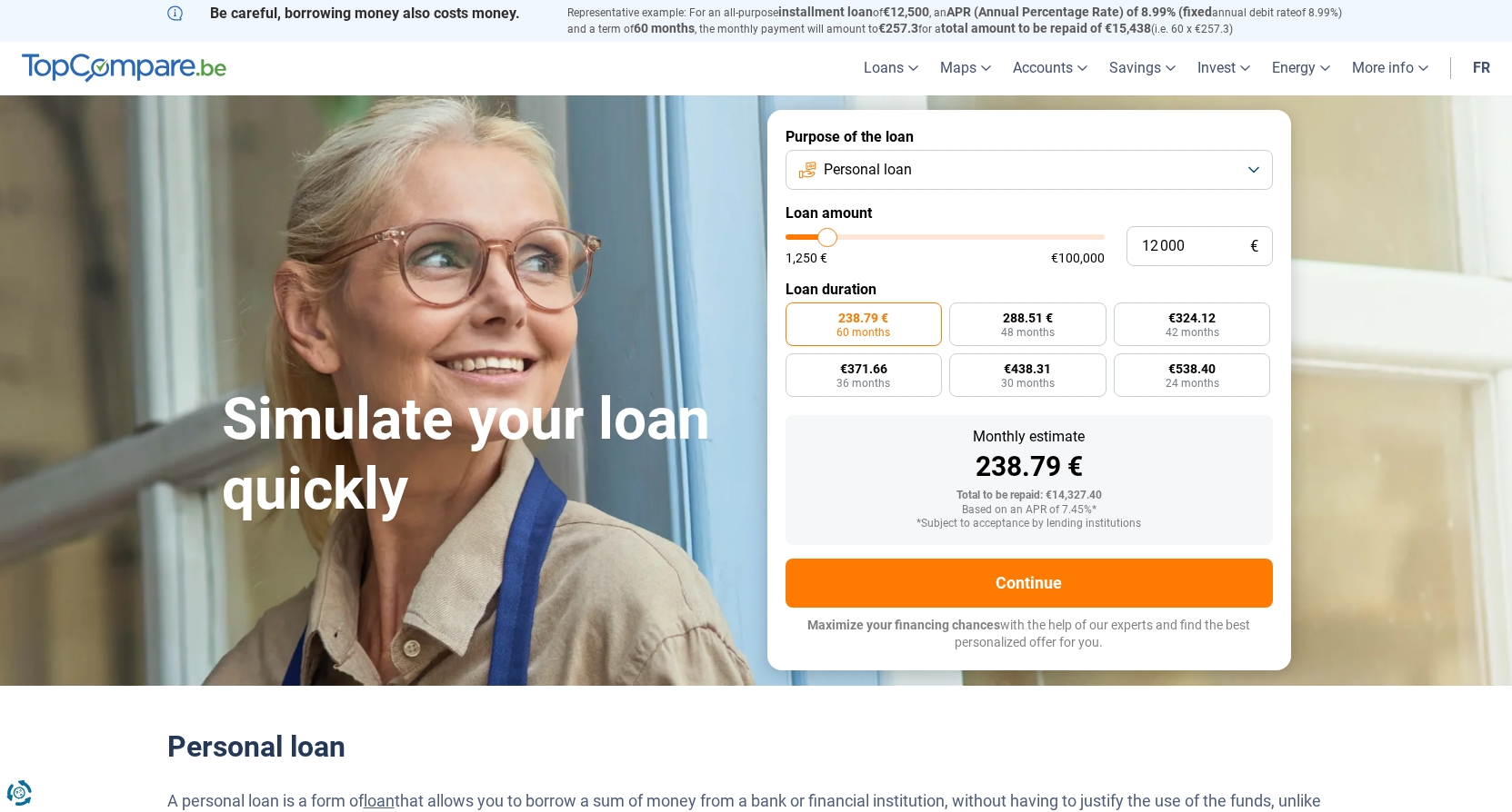
click at [836, 234] on input "range" at bounding box center [945, 237] width 319 height 6
type input "21 500"
type input "21500"
type input "21 750"
type input "21750"
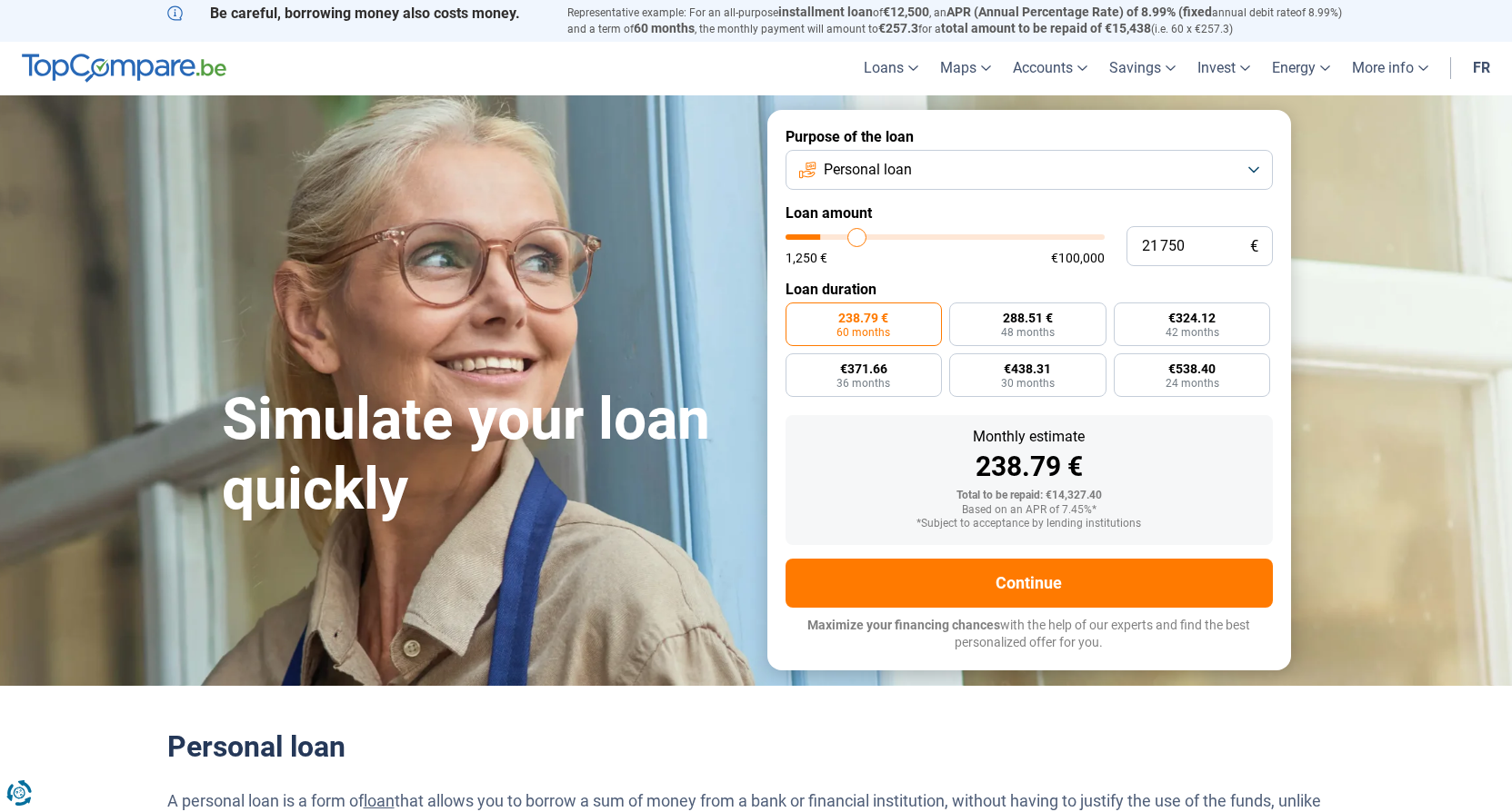
click at [857, 234] on input "range" at bounding box center [945, 237] width 319 height 6
radio input "false"
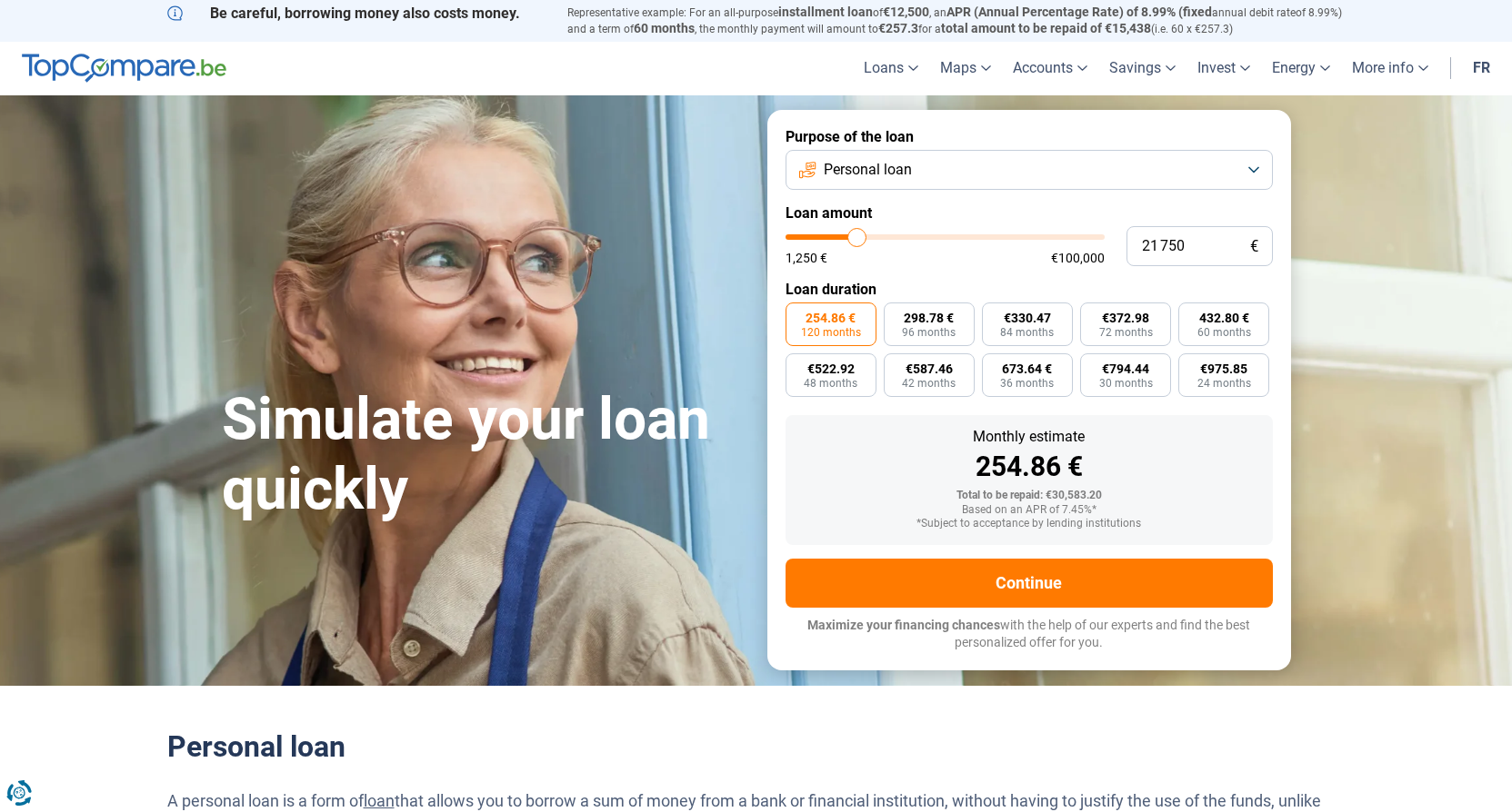
type input "15 250"
type input "15250"
click at [837, 234] on input "range" at bounding box center [945, 237] width 319 height 6
radio input "true"
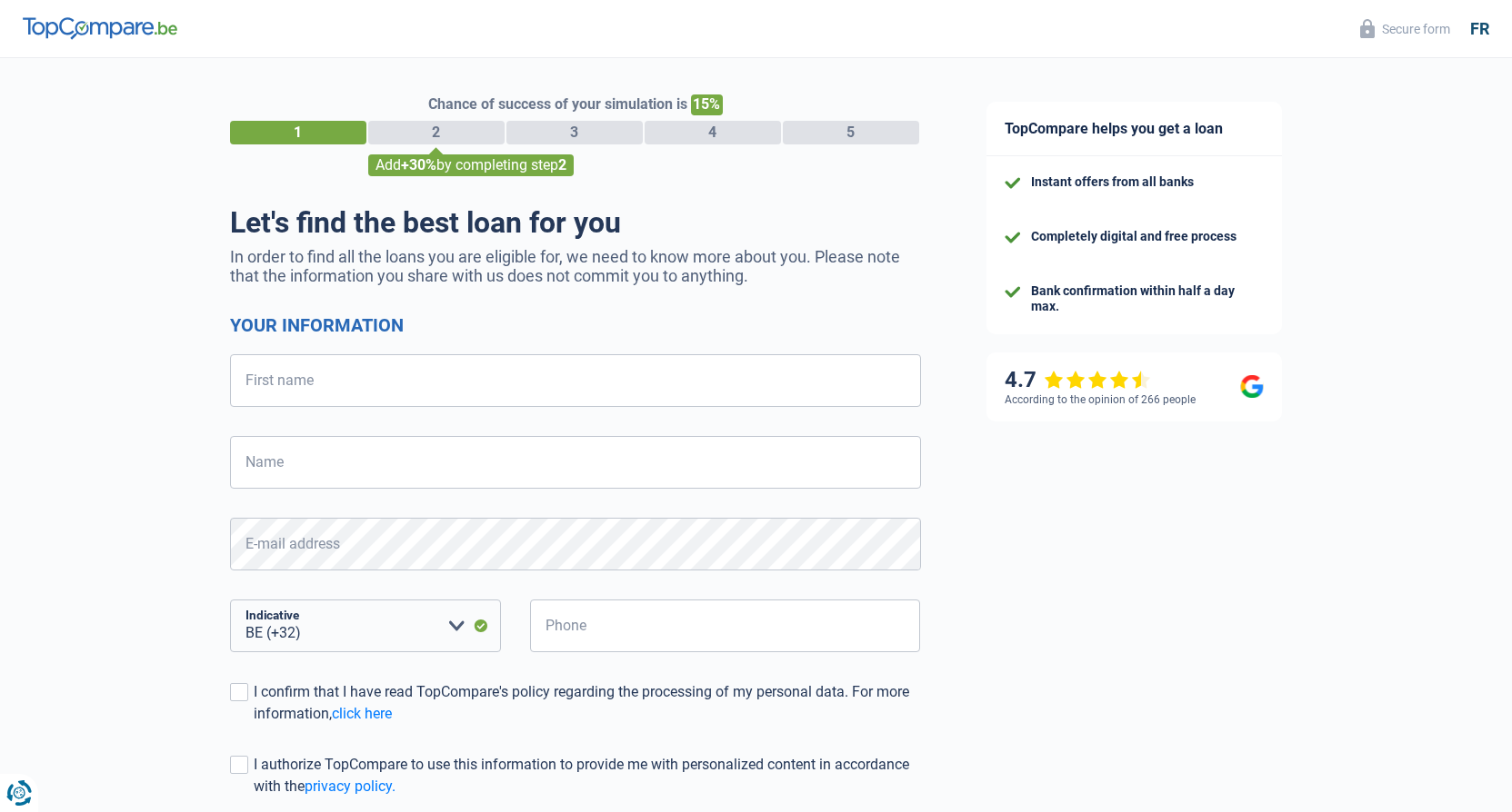
select select "32"
